Goal: Task Accomplishment & Management: Use online tool/utility

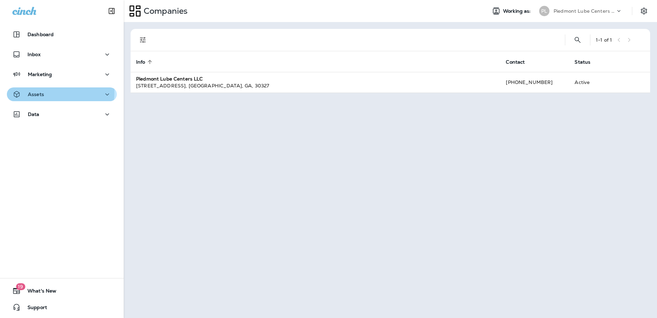
click at [45, 92] on div "Assets" at bounding box center [61, 94] width 99 height 9
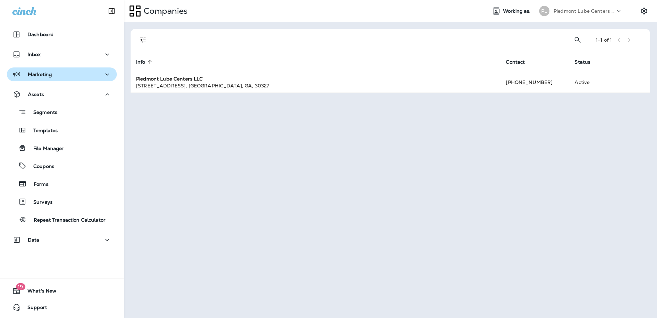
click at [35, 77] on p "Marketing" at bounding box center [40, 75] width 24 height 6
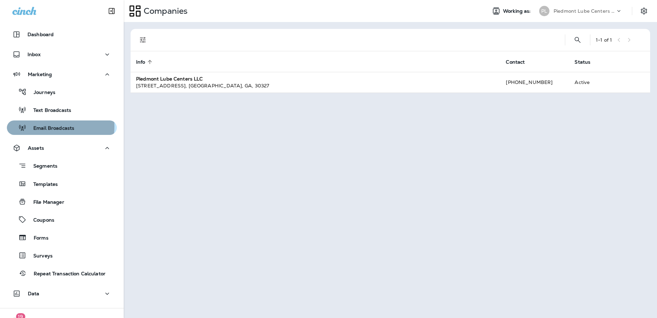
click at [39, 126] on p "Email Broadcasts" at bounding box center [50, 128] width 48 height 7
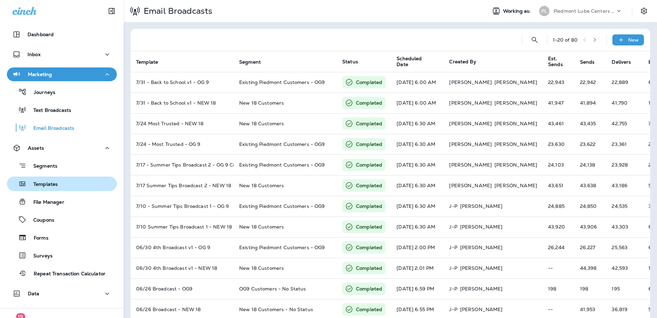
click at [47, 183] on p "Templates" at bounding box center [41, 184] width 31 height 7
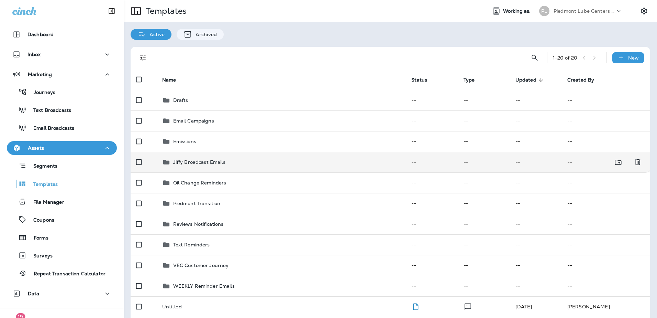
click at [180, 162] on p "Jiffy Broadcast Emails" at bounding box center [199, 162] width 52 height 6
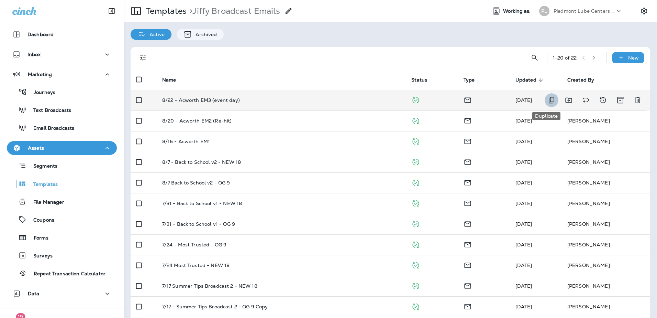
click at [548, 98] on icon "Duplicate" at bounding box center [552, 100] width 8 height 8
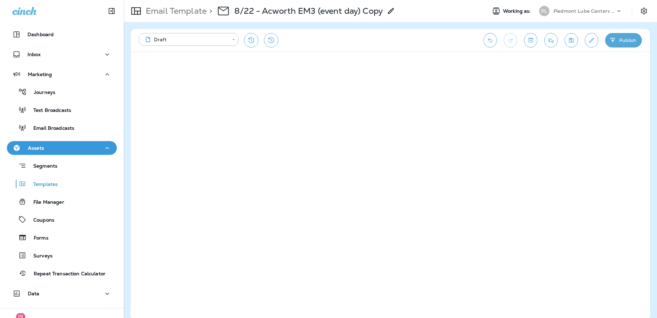
click at [393, 10] on use at bounding box center [391, 11] width 6 height 6
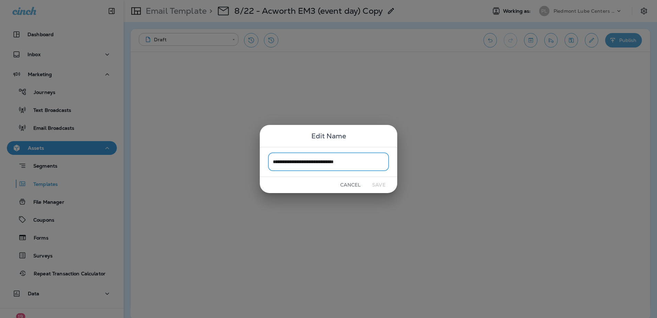
click at [285, 162] on input "**********" at bounding box center [328, 162] width 121 height 18
click at [321, 162] on input "**********" at bounding box center [328, 162] width 121 height 18
click at [325, 161] on input "**********" at bounding box center [328, 162] width 121 height 18
drag, startPoint x: 350, startPoint y: 161, endPoint x: 359, endPoint y: 162, distance: 8.6
click at [359, 162] on input "**********" at bounding box center [328, 162] width 121 height 18
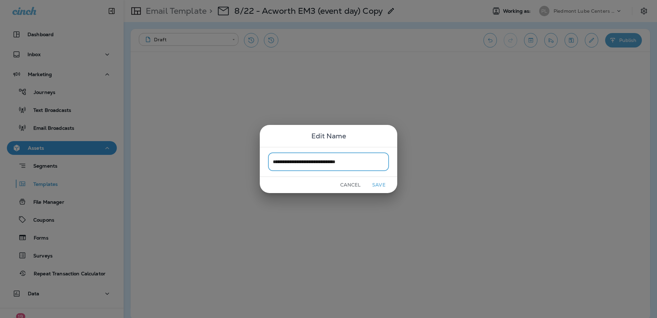
drag, startPoint x: 368, startPoint y: 162, endPoint x: 353, endPoint y: 161, distance: 14.8
click at [353, 161] on input "**********" at bounding box center [328, 162] width 121 height 18
type input "**********"
click at [375, 184] on button "Save" at bounding box center [379, 184] width 26 height 11
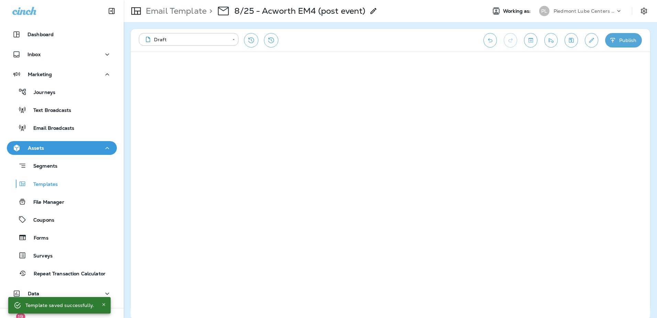
scroll to position [2, 0]
click at [568, 37] on icon "Save" at bounding box center [571, 38] width 7 height 7
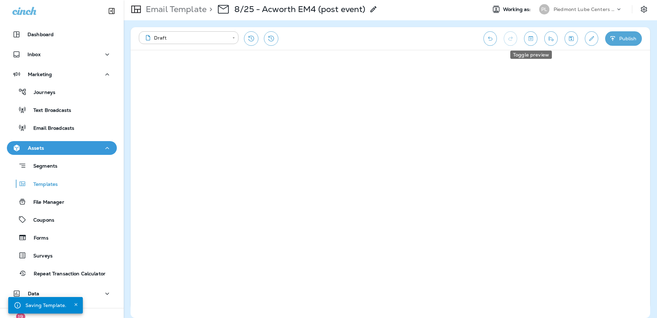
click at [535, 38] on button "Toggle preview" at bounding box center [530, 38] width 13 height 14
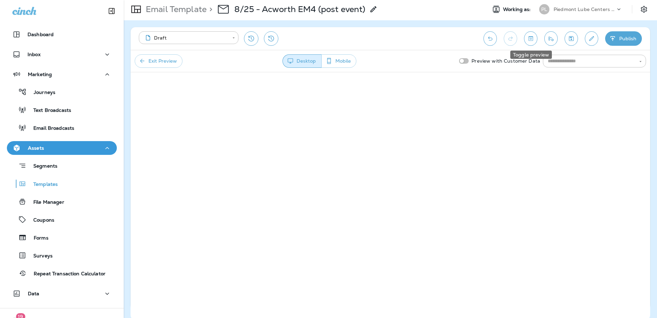
click at [534, 39] on icon "Toggle preview" at bounding box center [530, 38] width 7 height 7
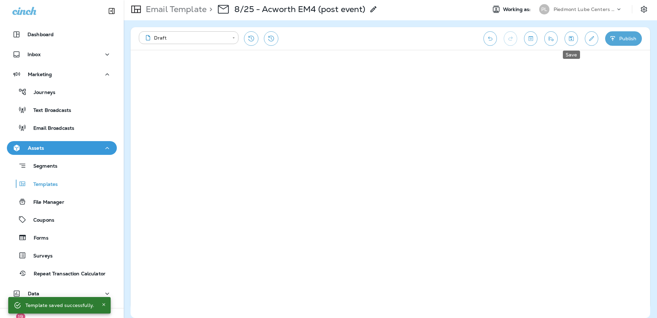
click at [571, 41] on icon "Save" at bounding box center [571, 38] width 7 height 7
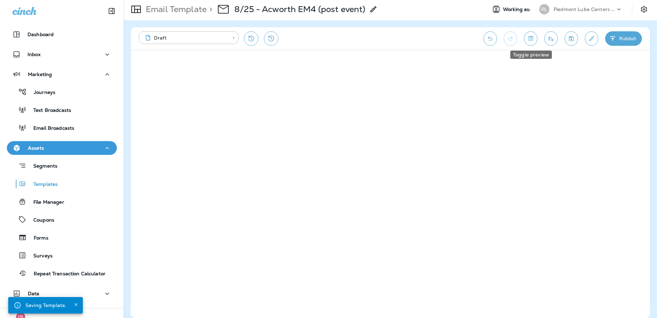
click at [532, 39] on icon "Toggle preview" at bounding box center [530, 38] width 7 height 7
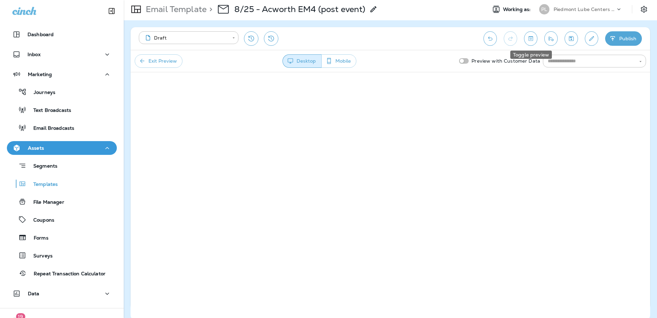
click at [529, 41] on icon "Toggle preview" at bounding box center [531, 38] width 4 height 4
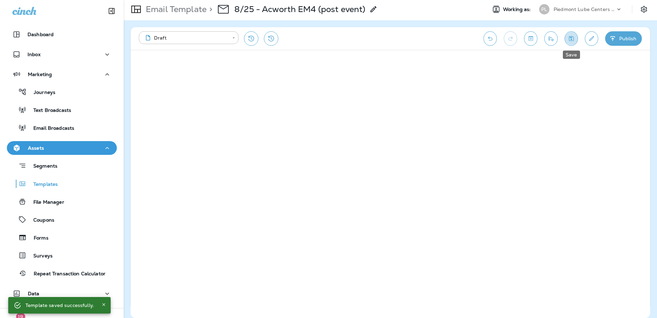
click at [573, 41] on icon "Save" at bounding box center [571, 38] width 5 height 5
click at [533, 41] on icon "Toggle preview" at bounding box center [530, 38] width 7 height 7
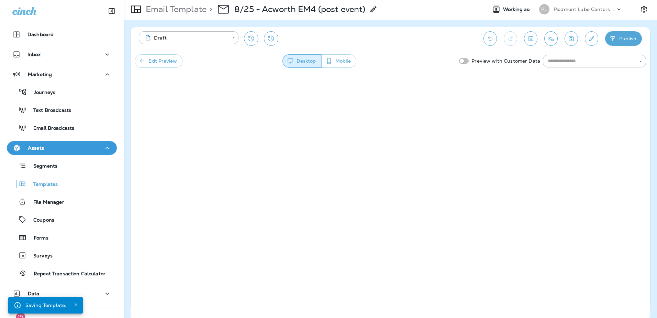
click at [339, 59] on button "Mobile" at bounding box center [338, 60] width 35 height 13
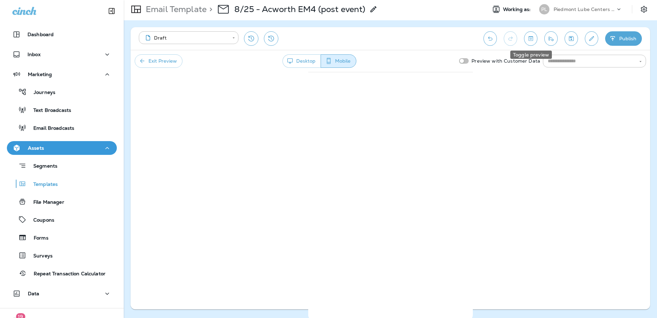
click at [534, 38] on icon "Toggle preview" at bounding box center [530, 38] width 7 height 7
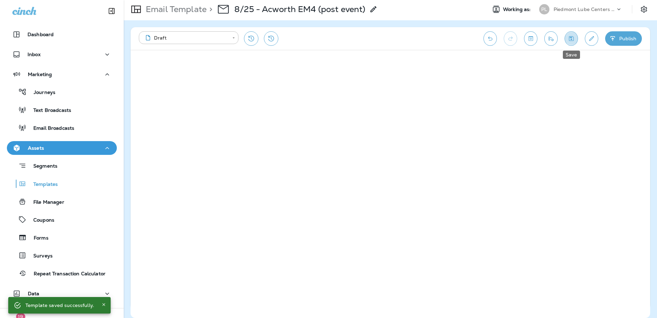
click at [571, 39] on icon "Save" at bounding box center [571, 38] width 7 height 7
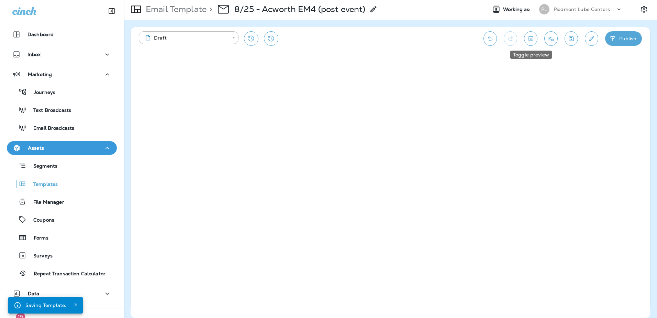
click at [528, 44] on button "Toggle preview" at bounding box center [530, 38] width 13 height 14
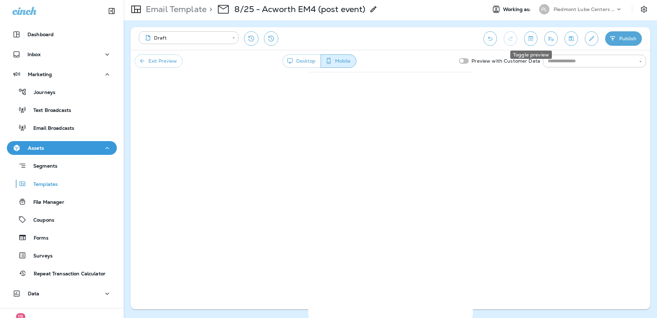
click at [532, 40] on icon "Toggle preview" at bounding box center [530, 38] width 7 height 7
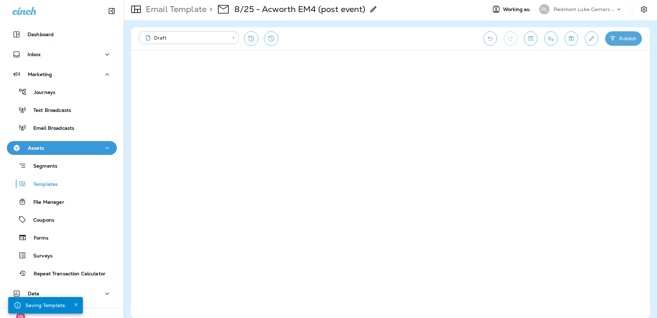
click at [567, 42] on button "Save" at bounding box center [571, 38] width 13 height 14
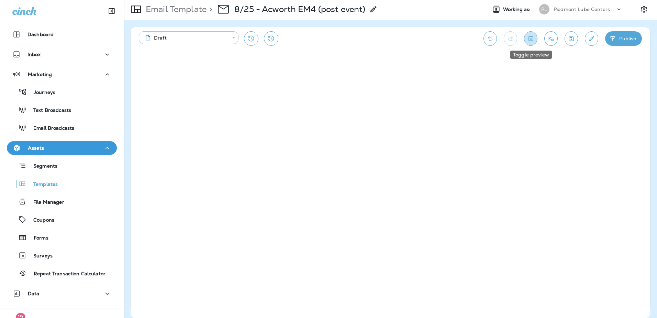
click at [533, 40] on icon "Toggle preview" at bounding box center [530, 38] width 7 height 7
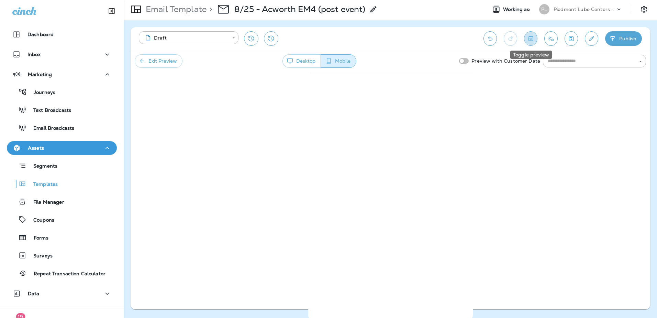
click at [535, 39] on button "Toggle preview" at bounding box center [530, 38] width 13 height 14
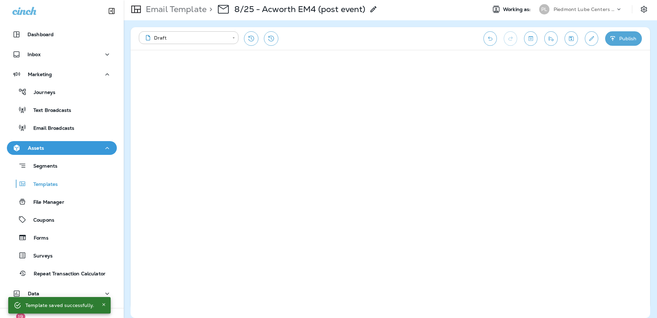
click at [570, 43] on button "Save" at bounding box center [571, 38] width 13 height 14
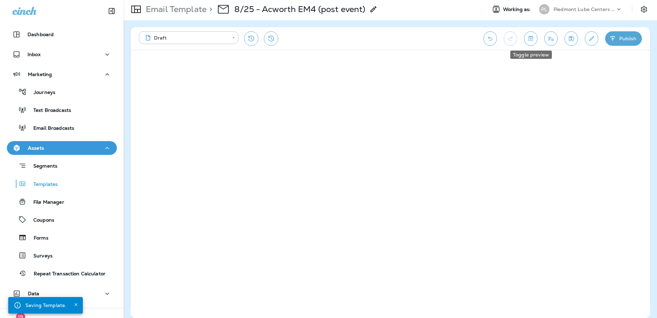
click at [531, 43] on button "Toggle preview" at bounding box center [530, 38] width 13 height 14
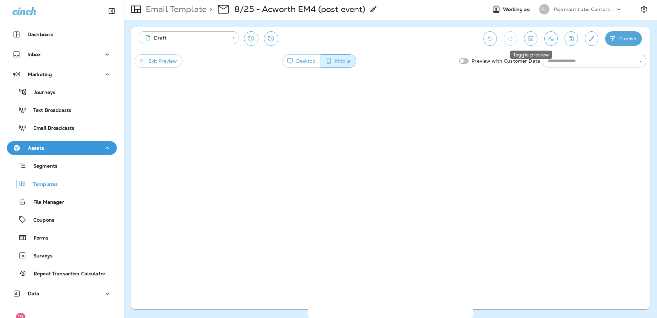
click at [529, 41] on icon "Toggle preview" at bounding box center [530, 38] width 7 height 7
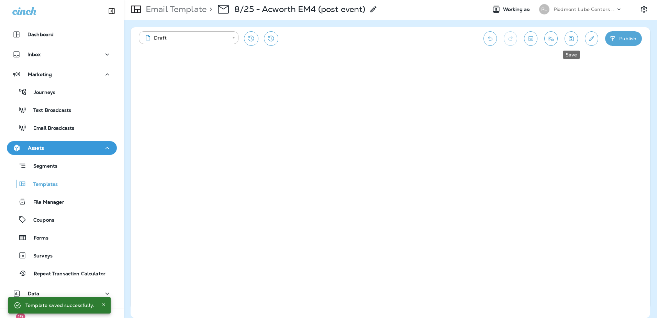
click at [571, 38] on icon "Save" at bounding box center [571, 38] width 7 height 7
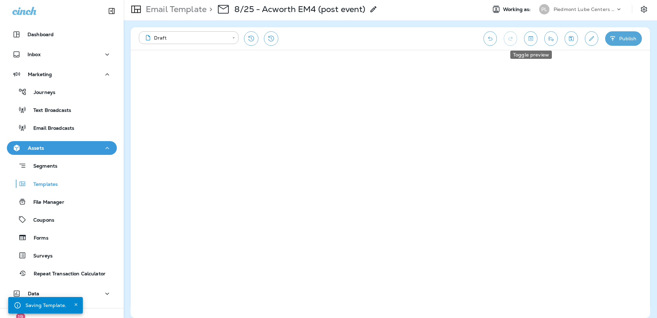
click at [532, 38] on icon "Toggle preview" at bounding box center [531, 38] width 4 height 4
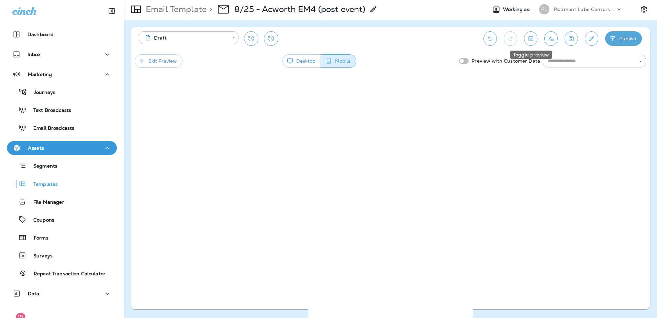
click at [530, 40] on icon "Toggle preview" at bounding box center [530, 38] width 7 height 7
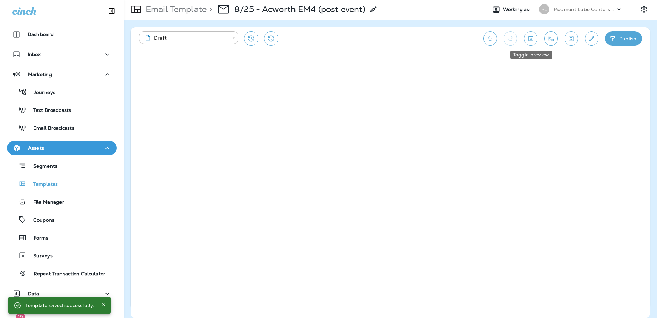
click at [532, 41] on icon "Toggle preview" at bounding box center [531, 38] width 4 height 4
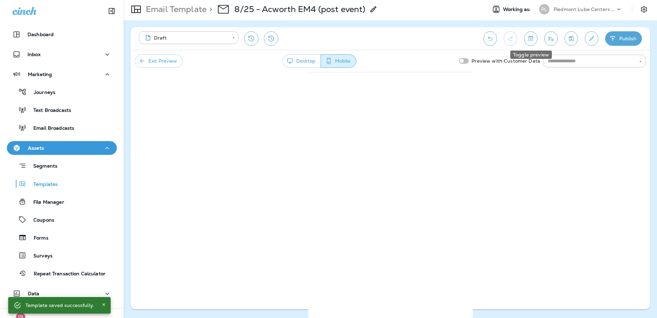
click at [534, 40] on icon "Toggle preview" at bounding box center [530, 38] width 7 height 7
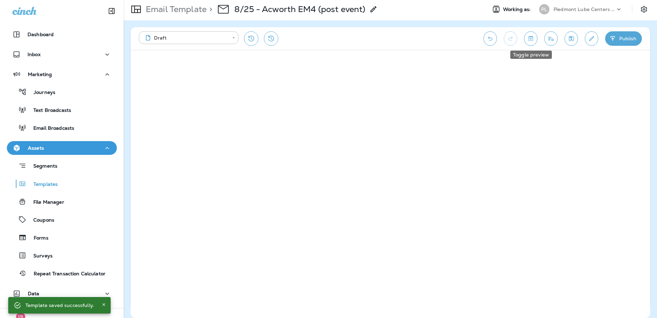
click at [532, 40] on icon "Toggle preview" at bounding box center [530, 38] width 7 height 7
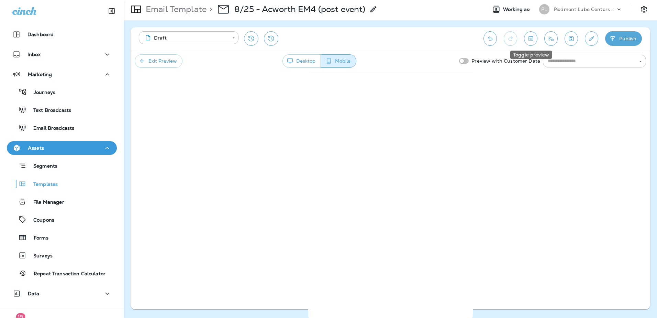
click at [533, 39] on icon "Toggle preview" at bounding box center [530, 38] width 7 height 7
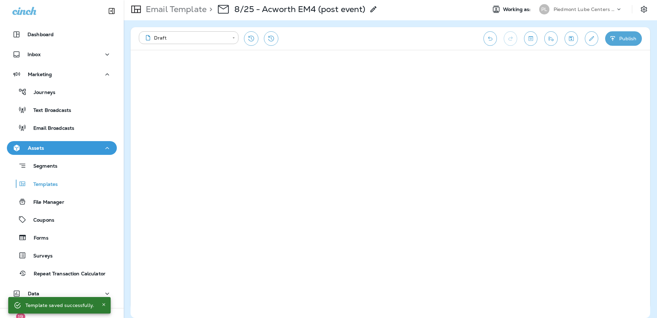
click at [573, 40] on icon "Save" at bounding box center [571, 38] width 7 height 7
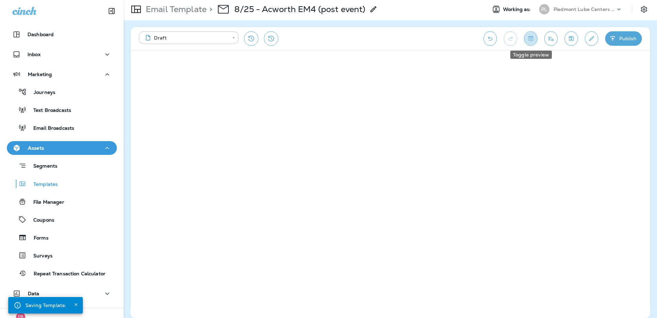
click at [533, 42] on button "Toggle preview" at bounding box center [530, 38] width 13 height 14
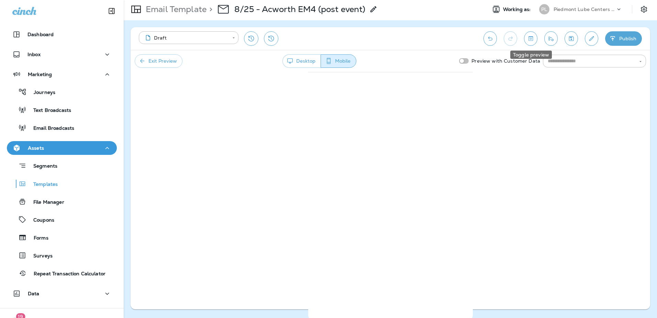
click at [533, 38] on icon "Toggle preview" at bounding box center [531, 38] width 4 height 4
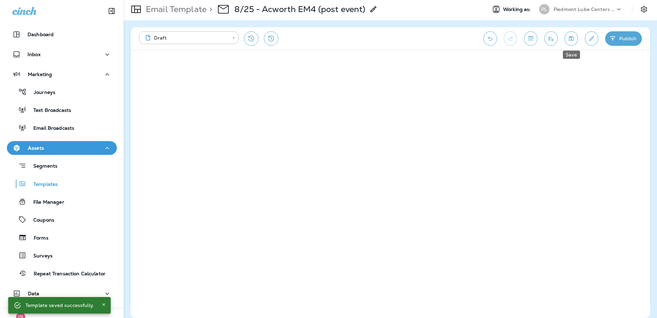
click at [571, 38] on icon "Save" at bounding box center [571, 38] width 7 height 7
click at [533, 39] on icon "Toggle preview" at bounding box center [531, 38] width 4 height 4
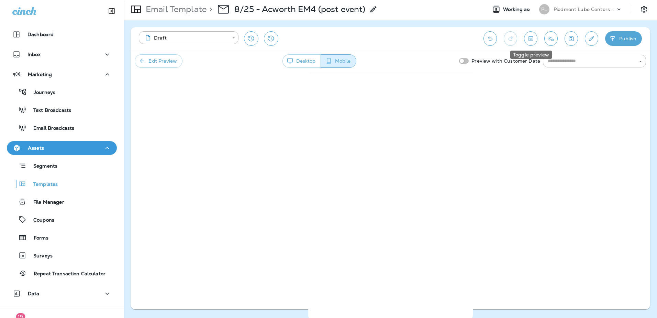
click at [534, 42] on icon "Toggle preview" at bounding box center [530, 38] width 7 height 7
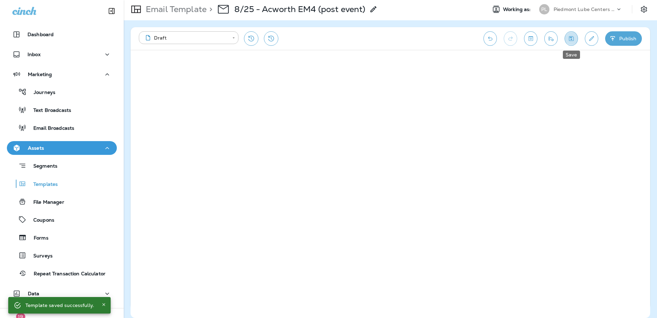
click at [572, 43] on button "Save" at bounding box center [571, 38] width 13 height 14
click at [534, 42] on icon "Toggle preview" at bounding box center [530, 38] width 7 height 7
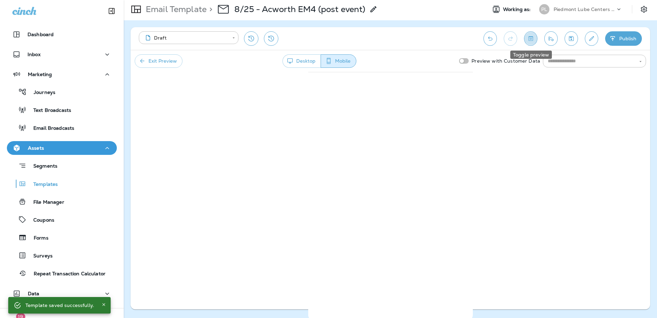
click at [534, 41] on icon "Toggle preview" at bounding box center [530, 38] width 7 height 7
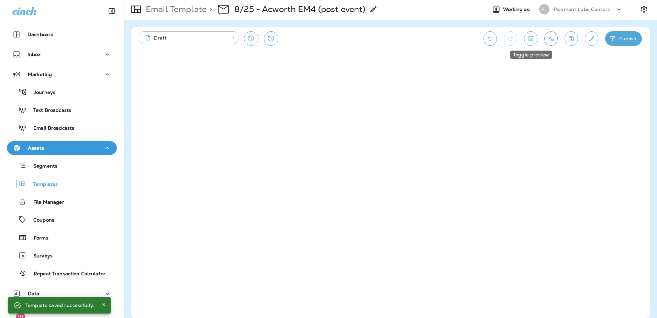
click at [529, 40] on icon "Toggle preview" at bounding box center [530, 38] width 7 height 7
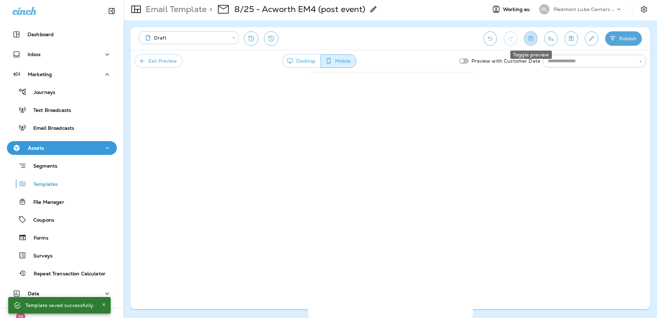
click at [532, 38] on icon "Toggle preview" at bounding box center [531, 38] width 4 height 4
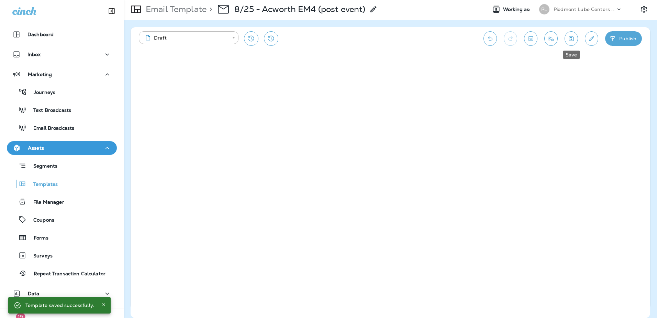
click at [571, 35] on button "Save" at bounding box center [571, 38] width 13 height 14
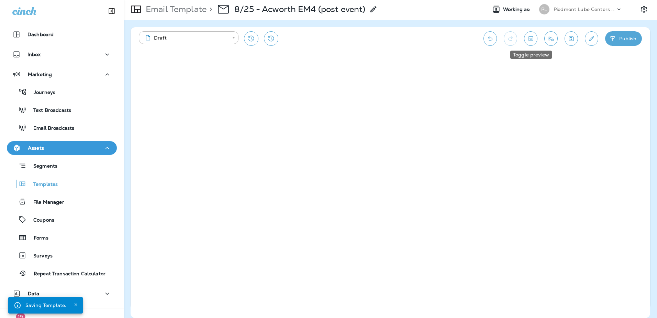
click at [528, 40] on icon "Toggle preview" at bounding box center [530, 38] width 7 height 7
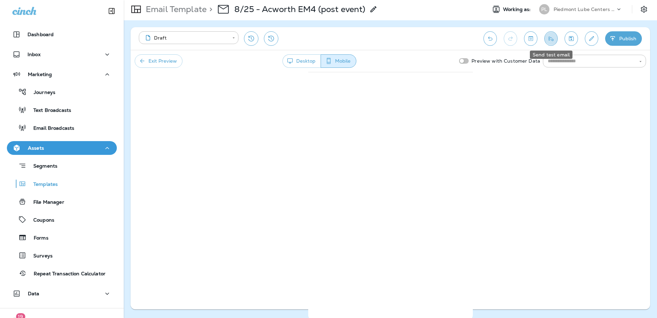
click at [552, 39] on icon "Send test email" at bounding box center [551, 38] width 5 height 4
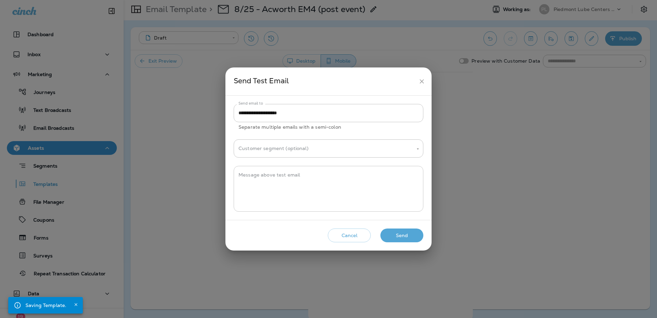
click at [265, 180] on textarea "Message above test email" at bounding box center [329, 188] width 180 height 34
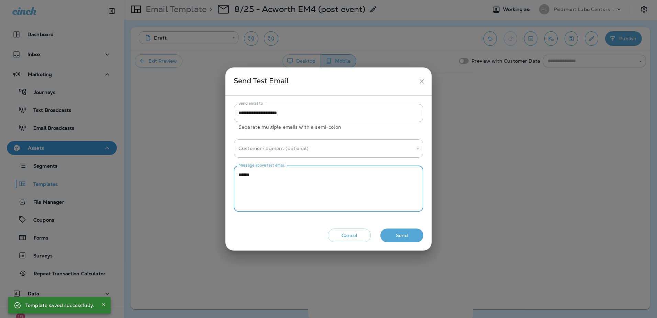
type textarea "******"
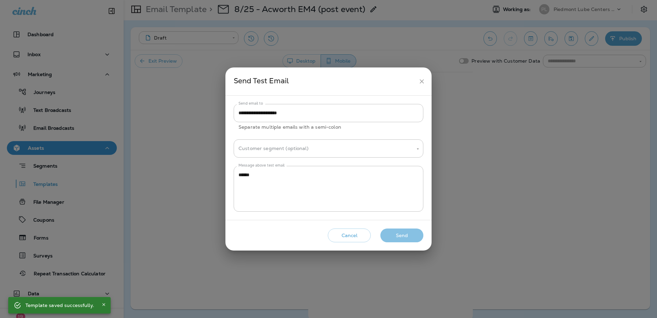
click at [393, 239] on button "Send" at bounding box center [402, 235] width 43 height 14
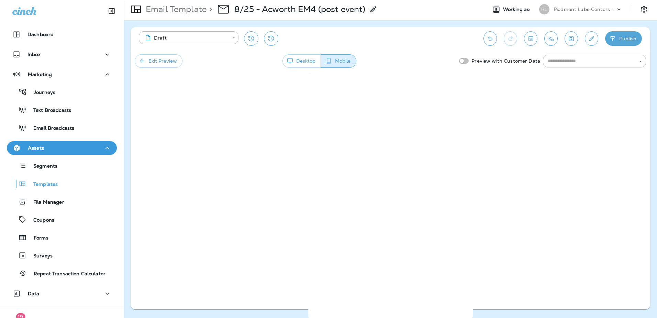
click at [622, 40] on button "Publish" at bounding box center [623, 38] width 37 height 14
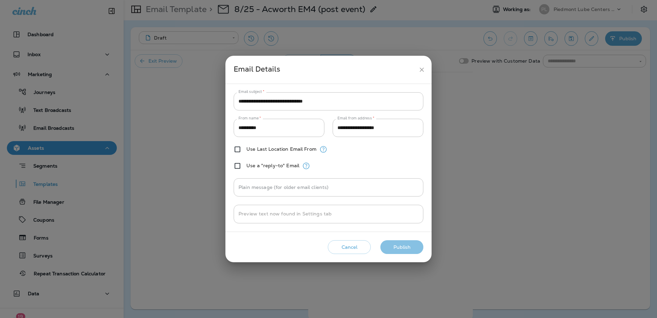
click at [396, 243] on button "Publish" at bounding box center [402, 247] width 43 height 14
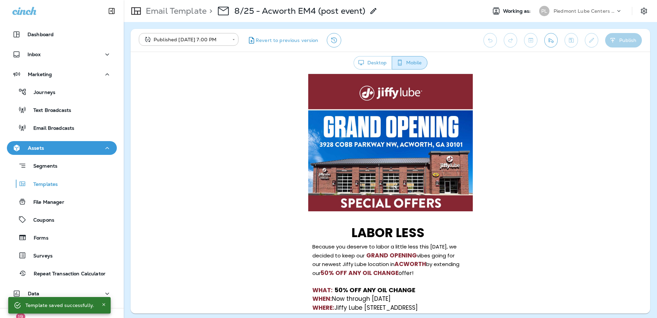
scroll to position [0, 0]
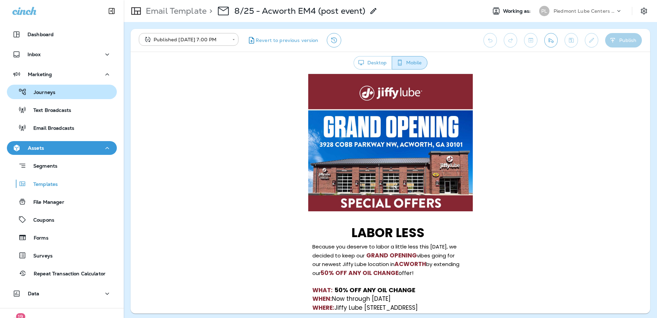
click at [46, 90] on p "Journeys" at bounding box center [41, 92] width 29 height 7
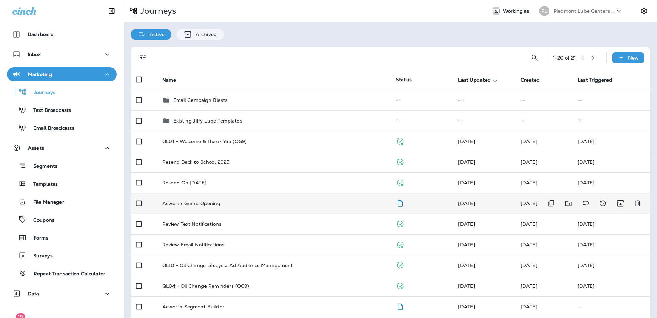
click at [201, 204] on p "Acworth Grand Opening" at bounding box center [191, 203] width 58 height 6
